Goal: Browse casually

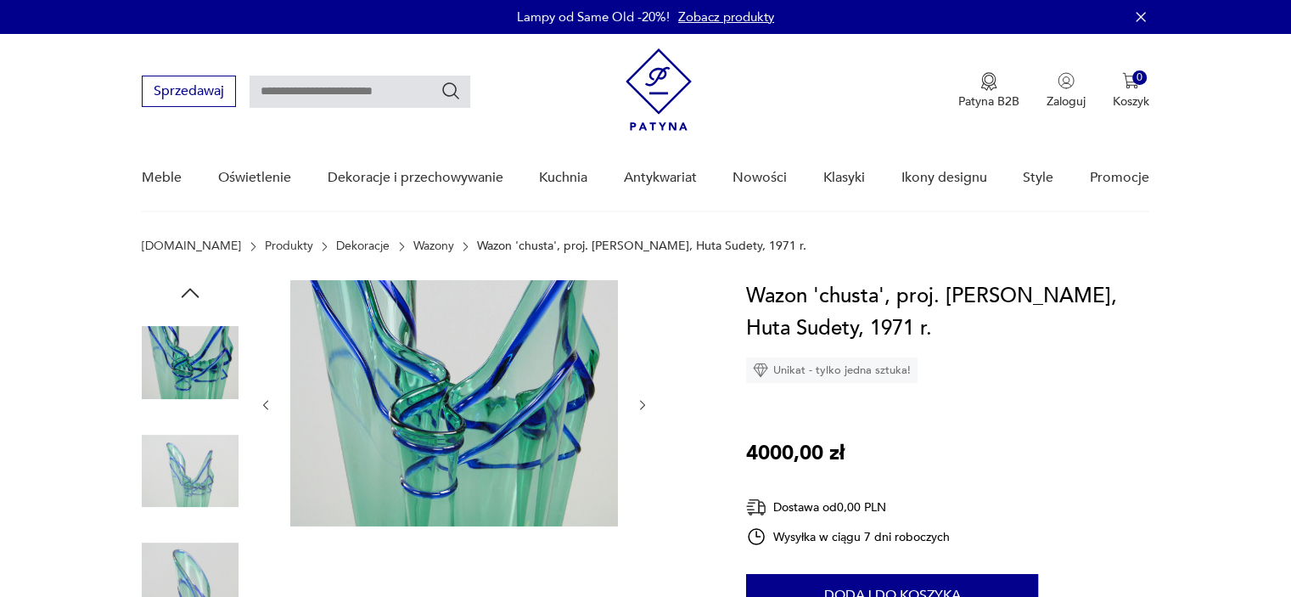
click at [199, 470] on img at bounding box center [190, 471] width 97 height 97
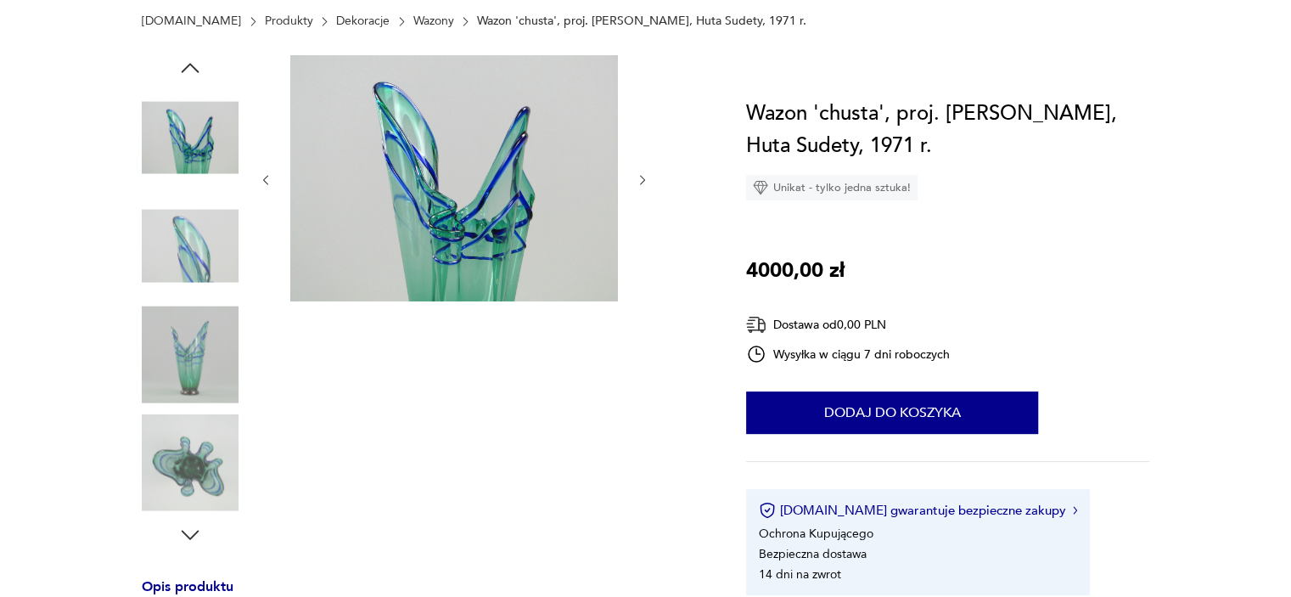
scroll to position [255, 0]
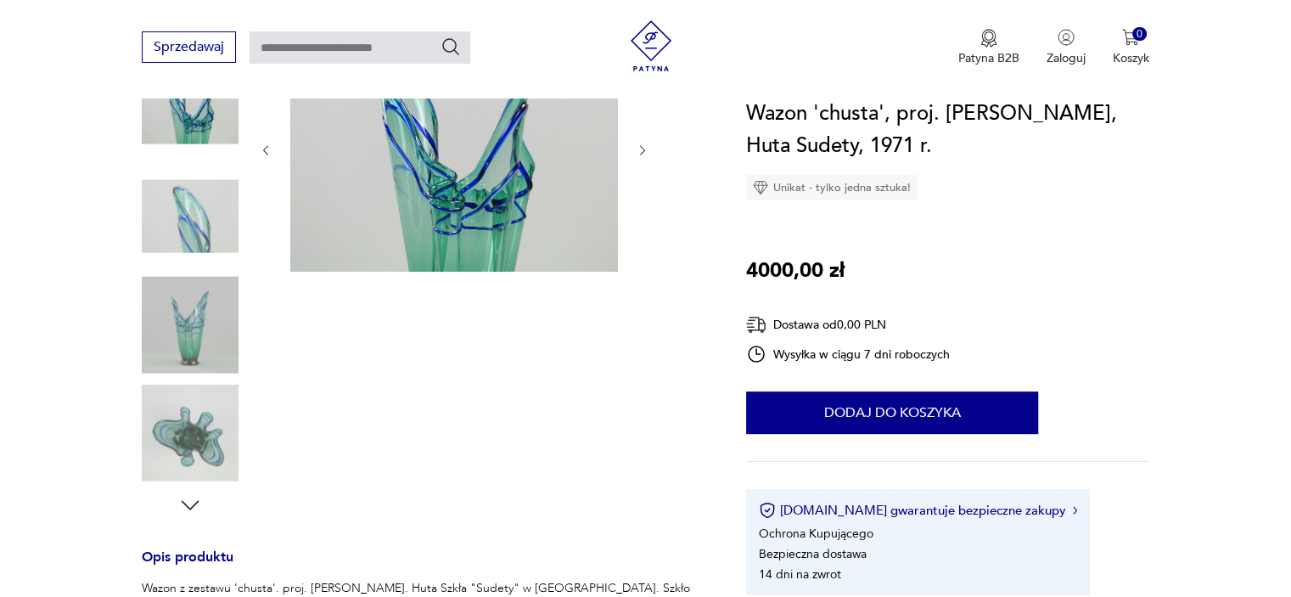
click at [195, 309] on img at bounding box center [190, 324] width 97 height 97
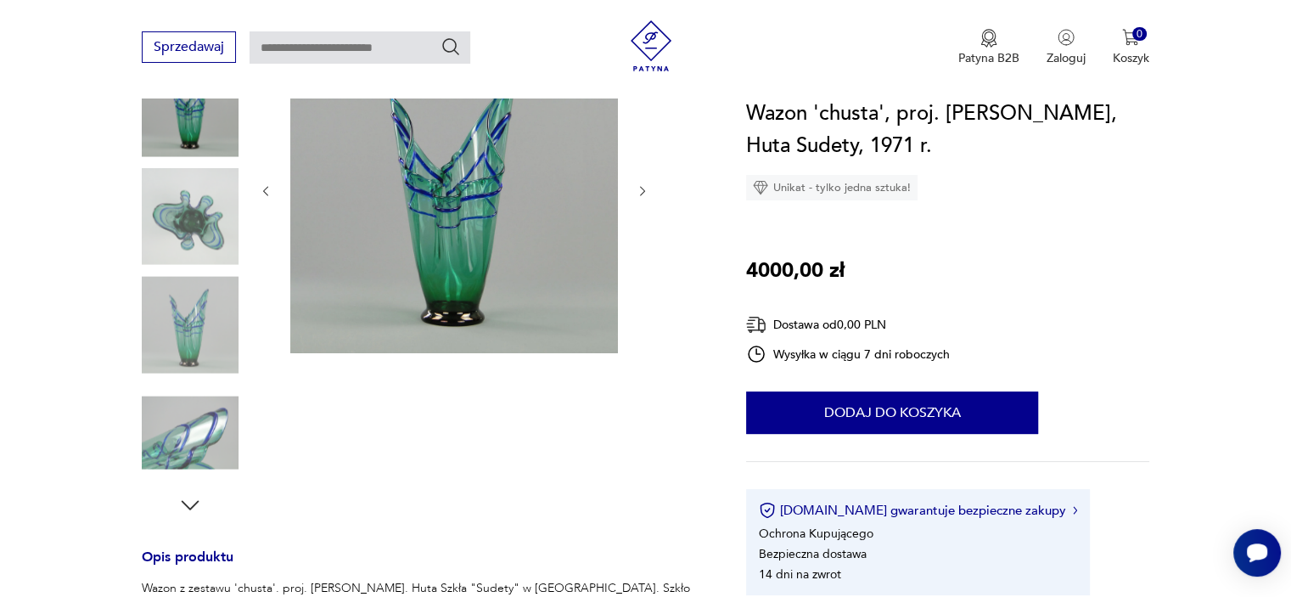
scroll to position [0, 0]
click at [187, 222] on img at bounding box center [190, 216] width 97 height 97
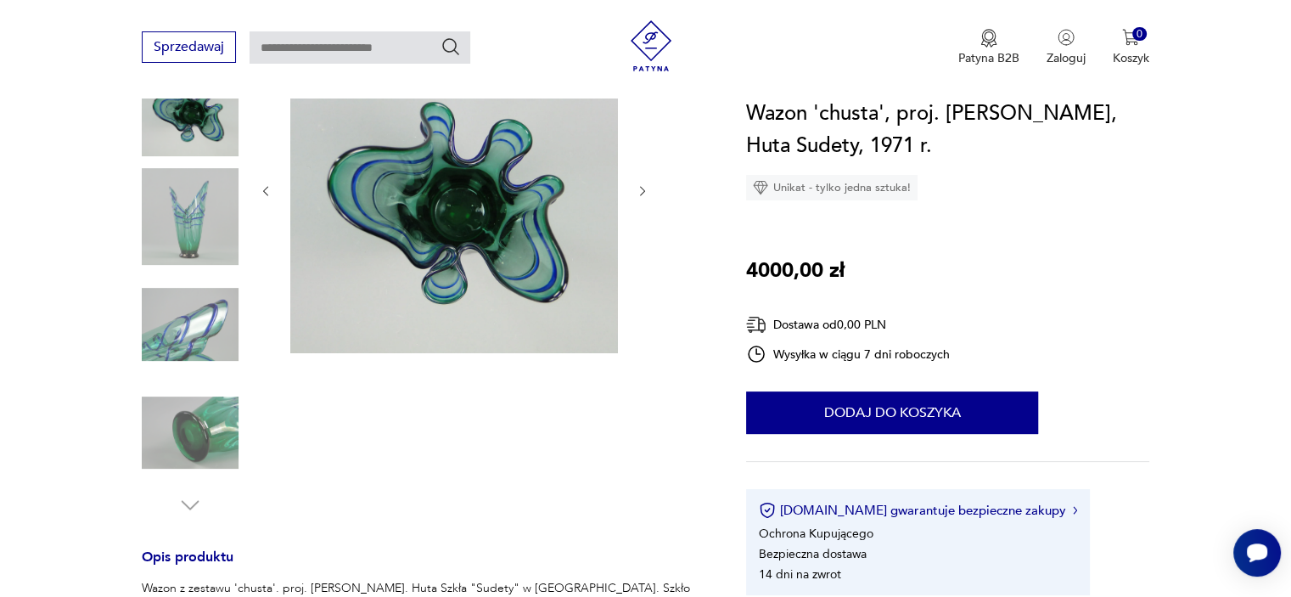
click at [224, 295] on img at bounding box center [190, 324] width 97 height 97
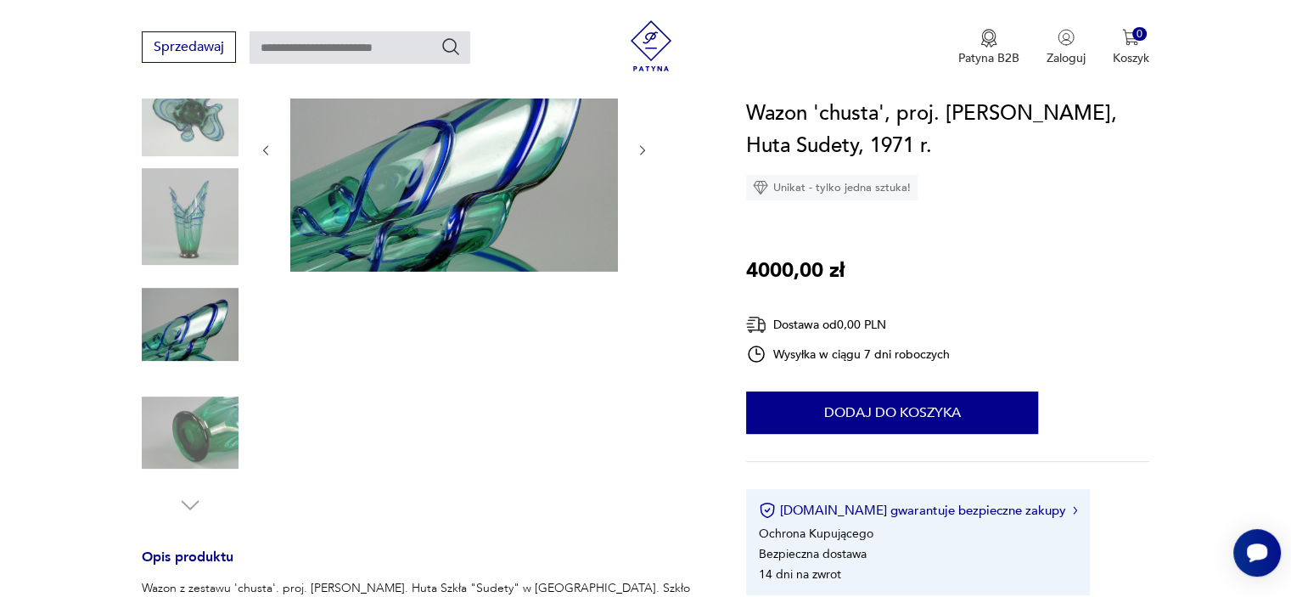
click at [202, 217] on img at bounding box center [190, 216] width 97 height 97
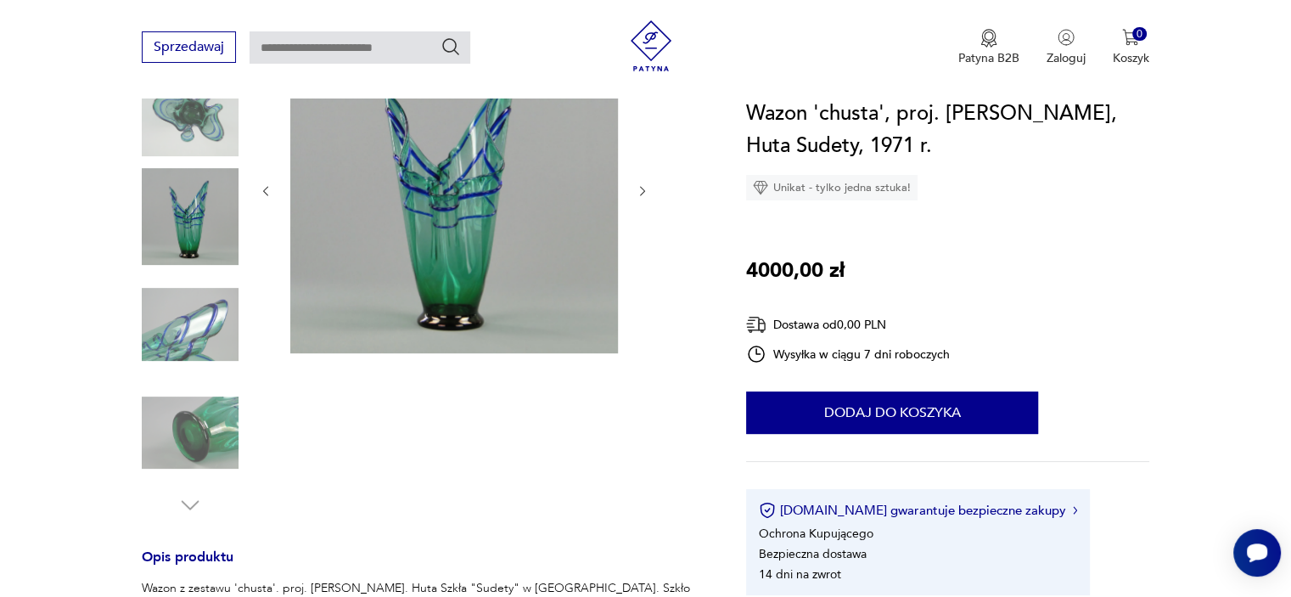
click at [194, 435] on img at bounding box center [190, 433] width 97 height 97
